Goal: Transaction & Acquisition: Purchase product/service

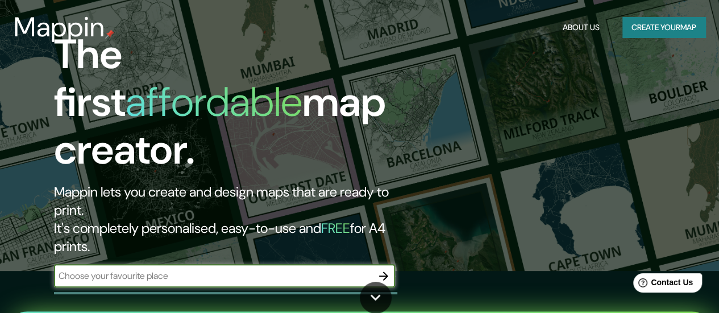
scroll to position [57, 0]
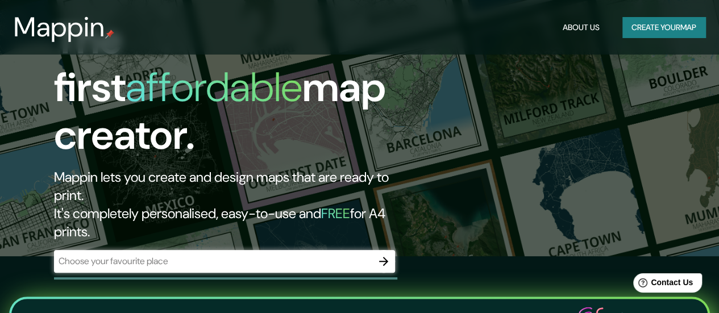
click at [264, 250] on div "​" at bounding box center [224, 261] width 341 height 23
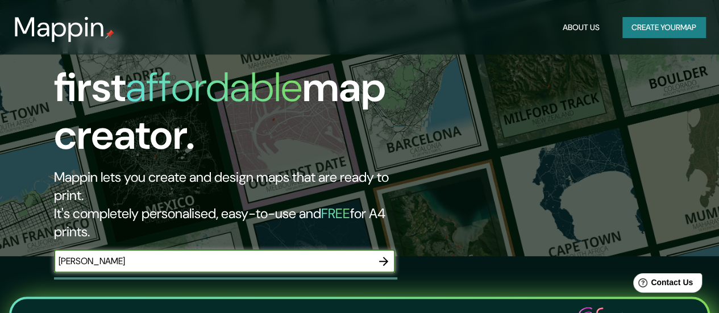
type input "[PERSON_NAME]"
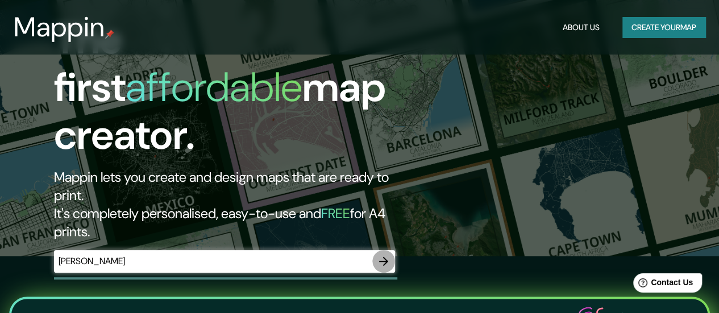
click at [382, 255] on icon "button" at bounding box center [384, 262] width 14 height 14
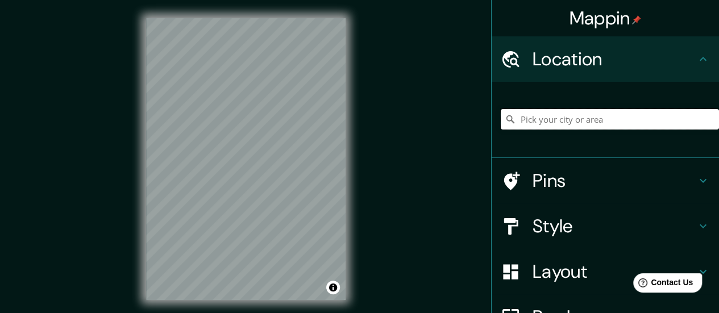
click at [536, 125] on input "Pick your city or area" at bounding box center [610, 119] width 218 height 20
click at [143, 209] on div "© Mapbox © OpenStreetMap Improve this map" at bounding box center [246, 159] width 236 height 318
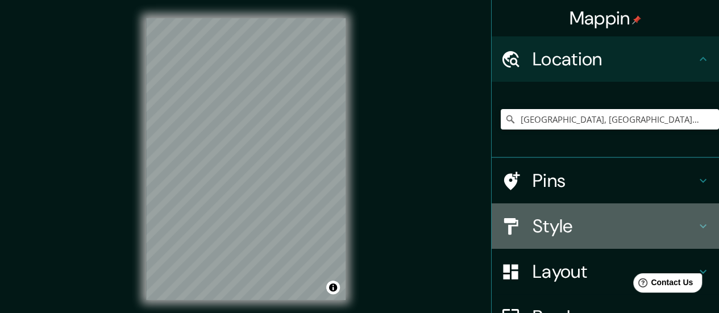
click at [582, 226] on h4 "Style" at bounding box center [614, 226] width 164 height 23
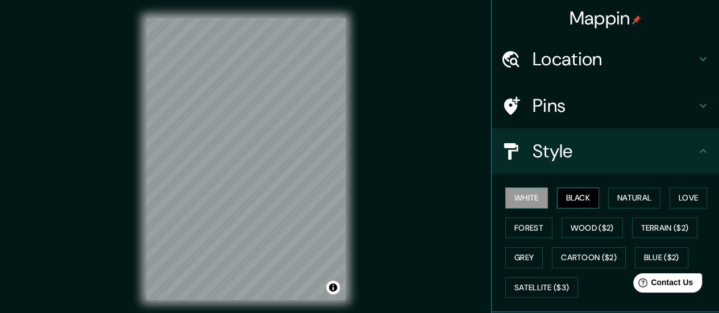
click at [568, 197] on button "Black" at bounding box center [578, 198] width 43 height 21
click at [530, 221] on button "Forest" at bounding box center [528, 228] width 47 height 21
click at [572, 194] on button "Black" at bounding box center [578, 198] width 43 height 21
click at [507, 195] on button "White" at bounding box center [526, 198] width 43 height 21
click at [563, 197] on button "Black" at bounding box center [578, 198] width 43 height 21
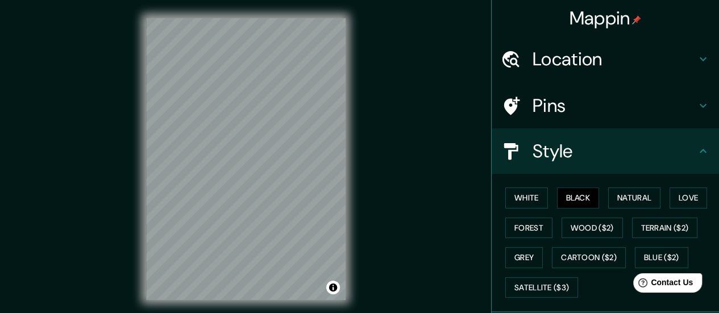
click at [569, 57] on h4 "Location" at bounding box center [614, 59] width 164 height 23
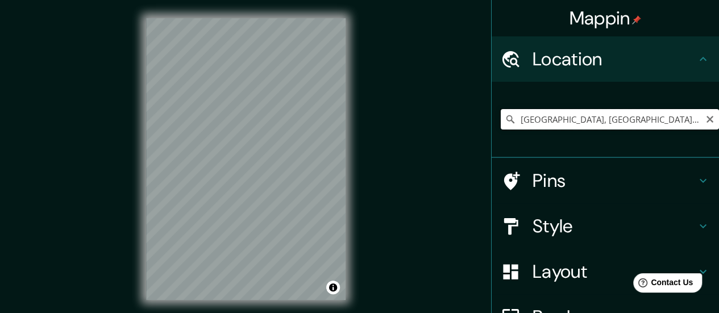
click at [552, 113] on input "[GEOGRAPHIC_DATA], [GEOGRAPHIC_DATA], [GEOGRAPHIC_DATA]" at bounding box center [610, 119] width 218 height 20
click at [514, 116] on input "[GEOGRAPHIC_DATA], [GEOGRAPHIC_DATA], [GEOGRAPHIC_DATA]" at bounding box center [610, 119] width 218 height 20
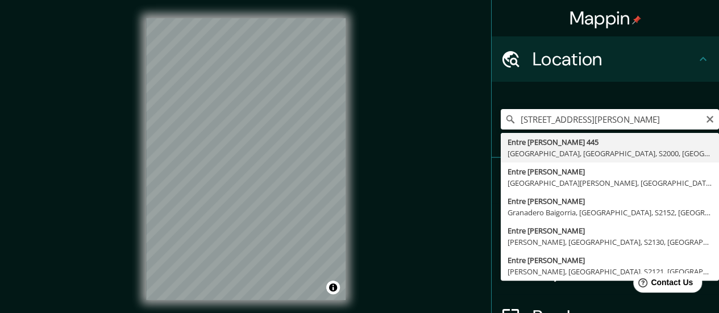
type input "[STREET_ADDRESS][PERSON_NAME]"
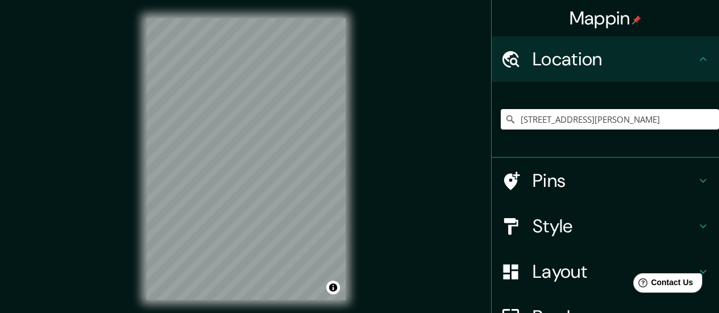
click at [567, 182] on h4 "Pins" at bounding box center [614, 180] width 164 height 23
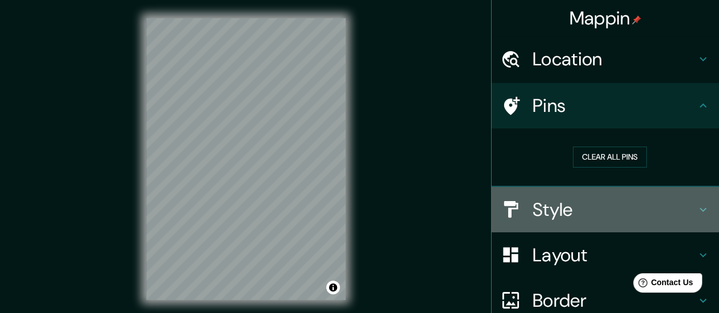
click at [582, 212] on h4 "Style" at bounding box center [614, 209] width 164 height 23
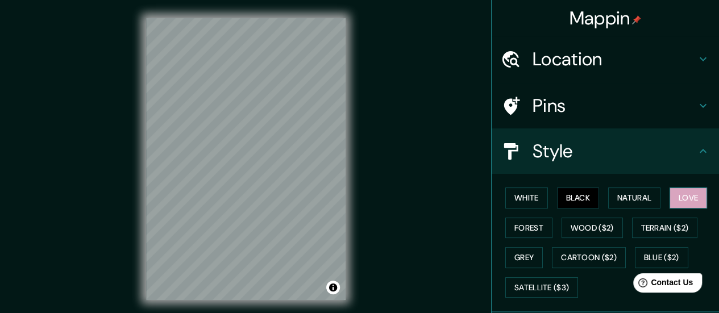
click at [681, 203] on button "Love" at bounding box center [688, 198] width 38 height 21
click at [581, 198] on button "Black" at bounding box center [578, 198] width 43 height 21
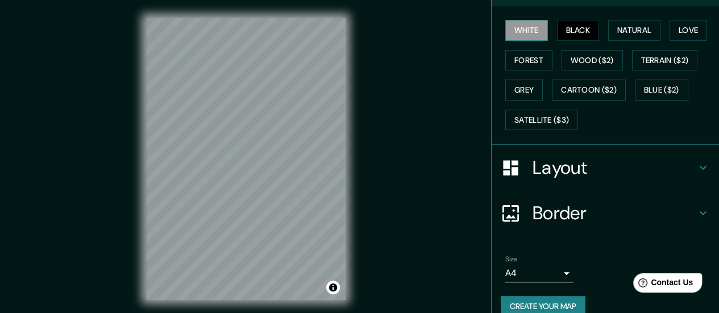
scroll to position [170, 0]
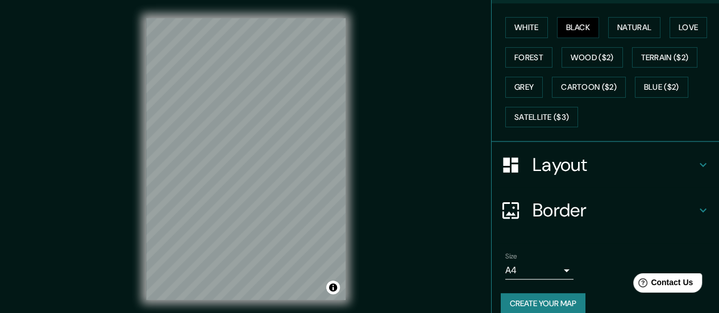
click at [536, 175] on div "Layout" at bounding box center [605, 164] width 227 height 45
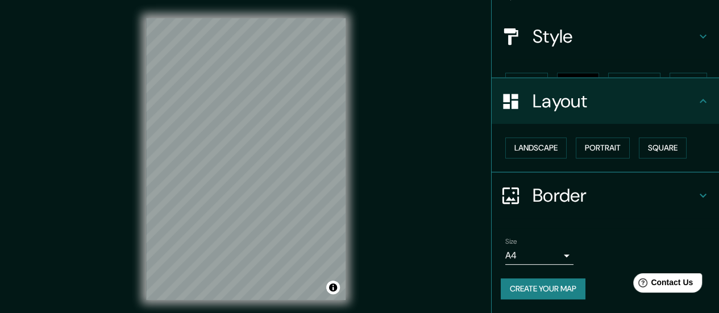
scroll to position [94, 0]
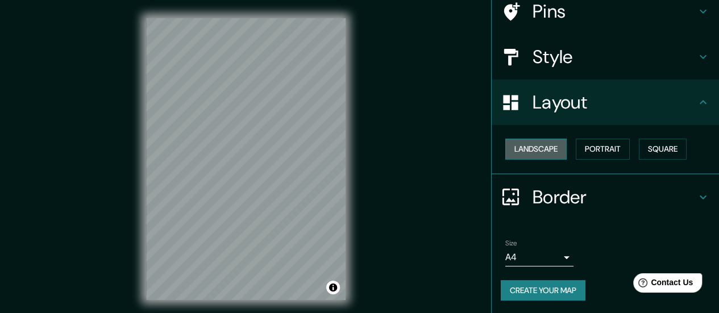
click at [524, 152] on button "Landscape" at bounding box center [535, 149] width 61 height 21
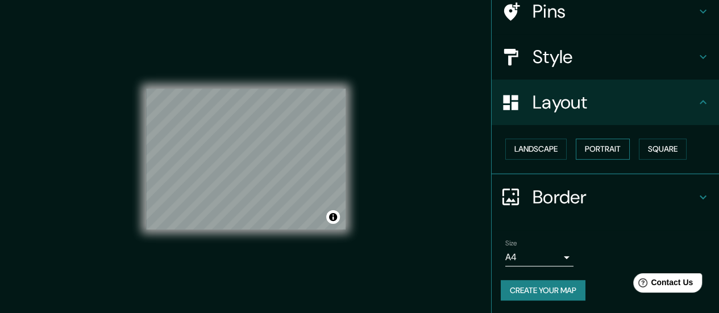
click at [582, 152] on button "Portrait" at bounding box center [603, 149] width 54 height 21
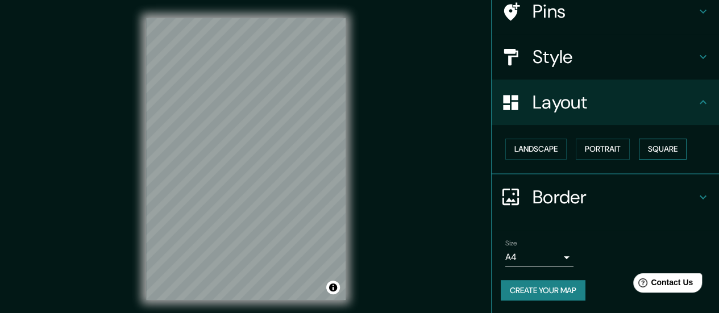
click at [652, 141] on button "Square" at bounding box center [663, 149] width 48 height 21
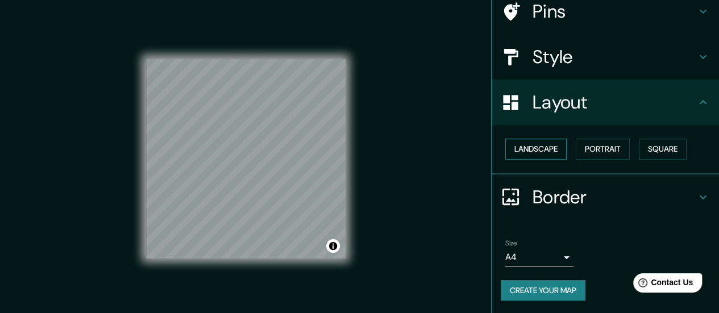
click at [546, 144] on button "Landscape" at bounding box center [535, 149] width 61 height 21
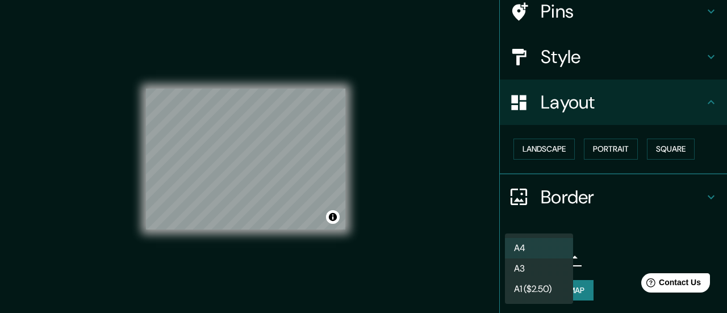
click at [557, 252] on body "Mappin Location [STREET_ADDRESS][PERSON_NAME] Pins Style Layout Landscape Portr…" at bounding box center [363, 156] width 727 height 313
click at [557, 265] on li "A3" at bounding box center [539, 269] width 68 height 20
type input "a4"
